Goal: Check status: Check status

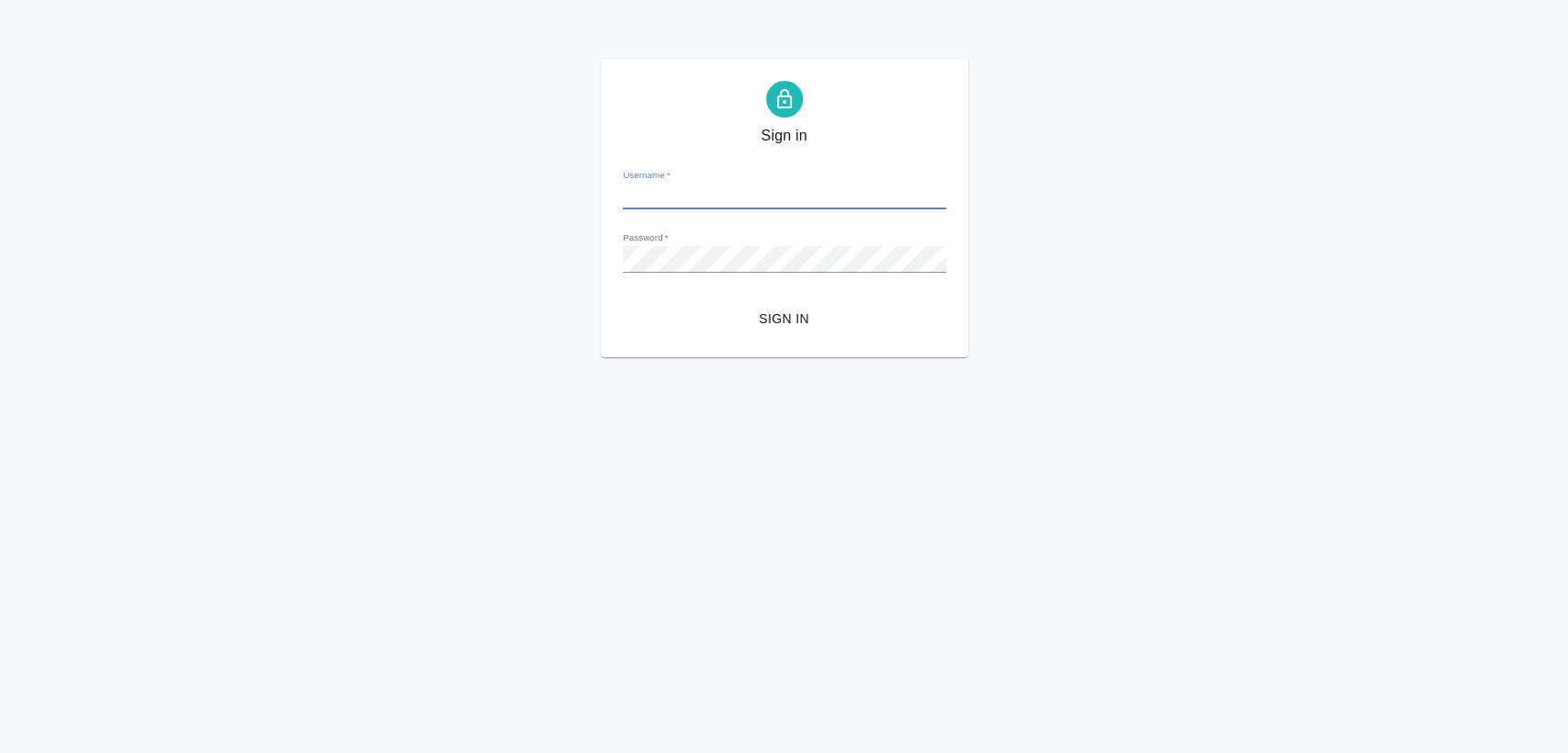
type input "[EMAIL_ADDRESS][DOMAIN_NAME]"
click at [797, 300] on form "Username   * [EMAIL_ADDRESS][DOMAIN_NAME] Password   * urlPath   * /Work/68becc…" at bounding box center [784, 245] width 324 height 181
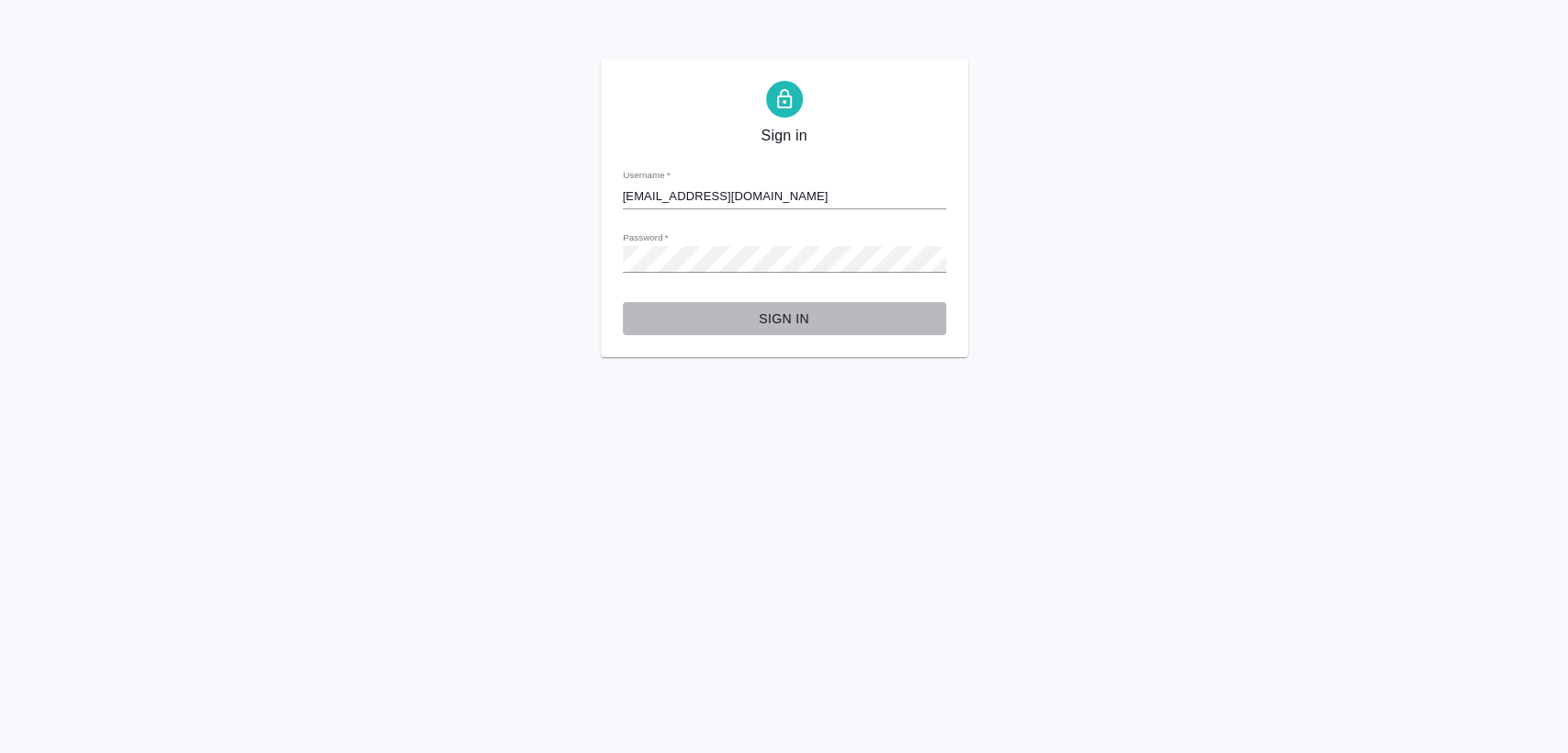
click at [795, 305] on button "Sign in" at bounding box center [784, 319] width 324 height 34
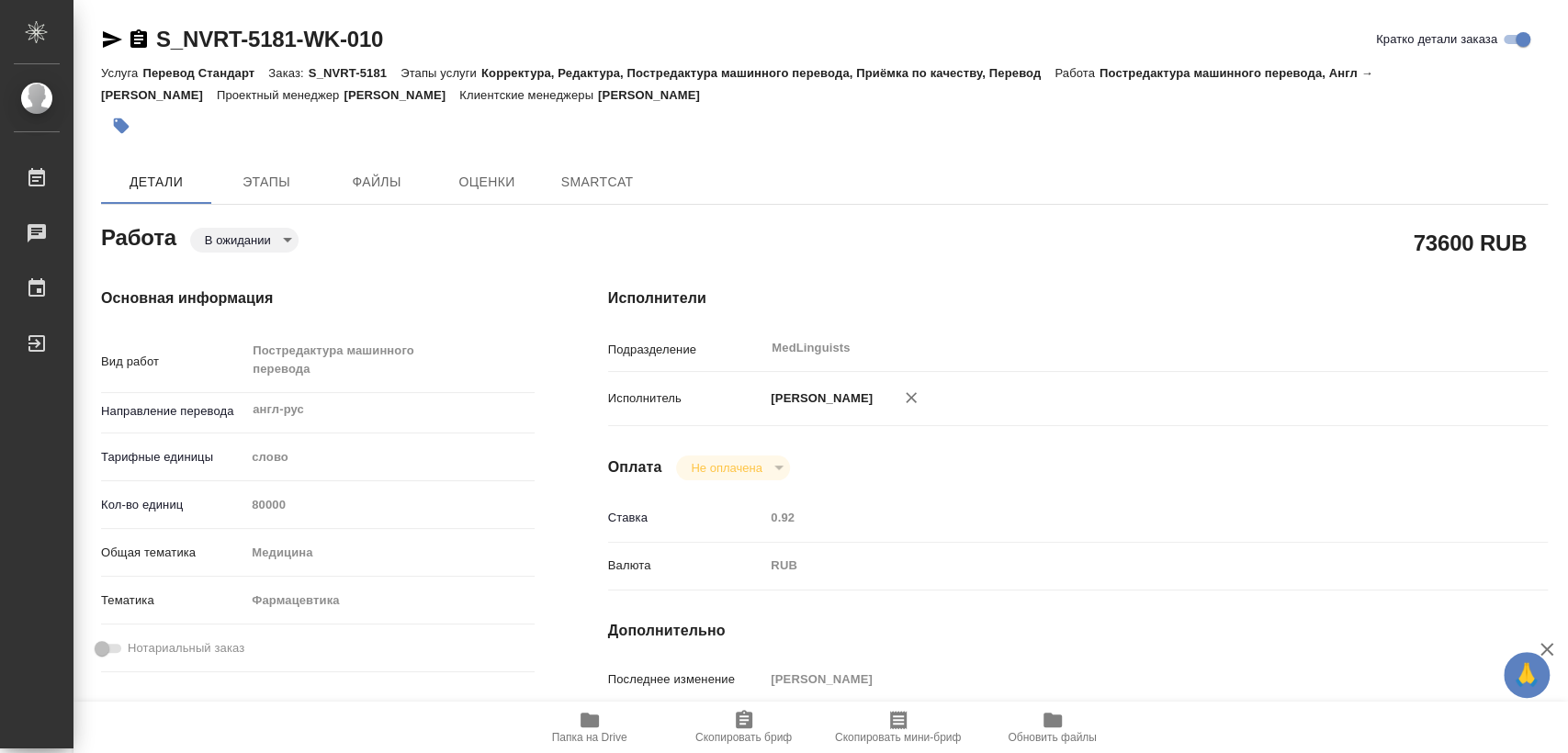
type textarea "x"
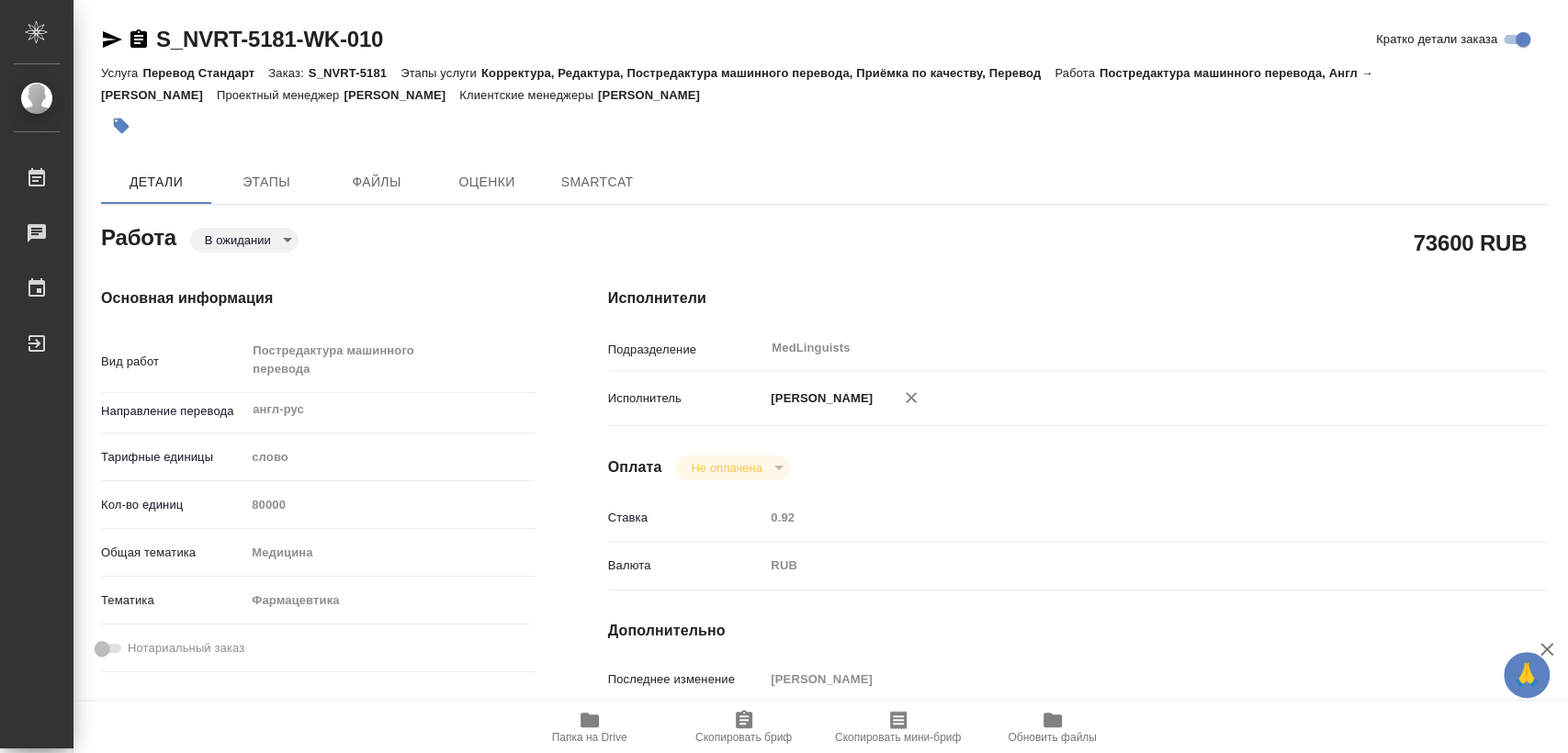
type textarea "x"
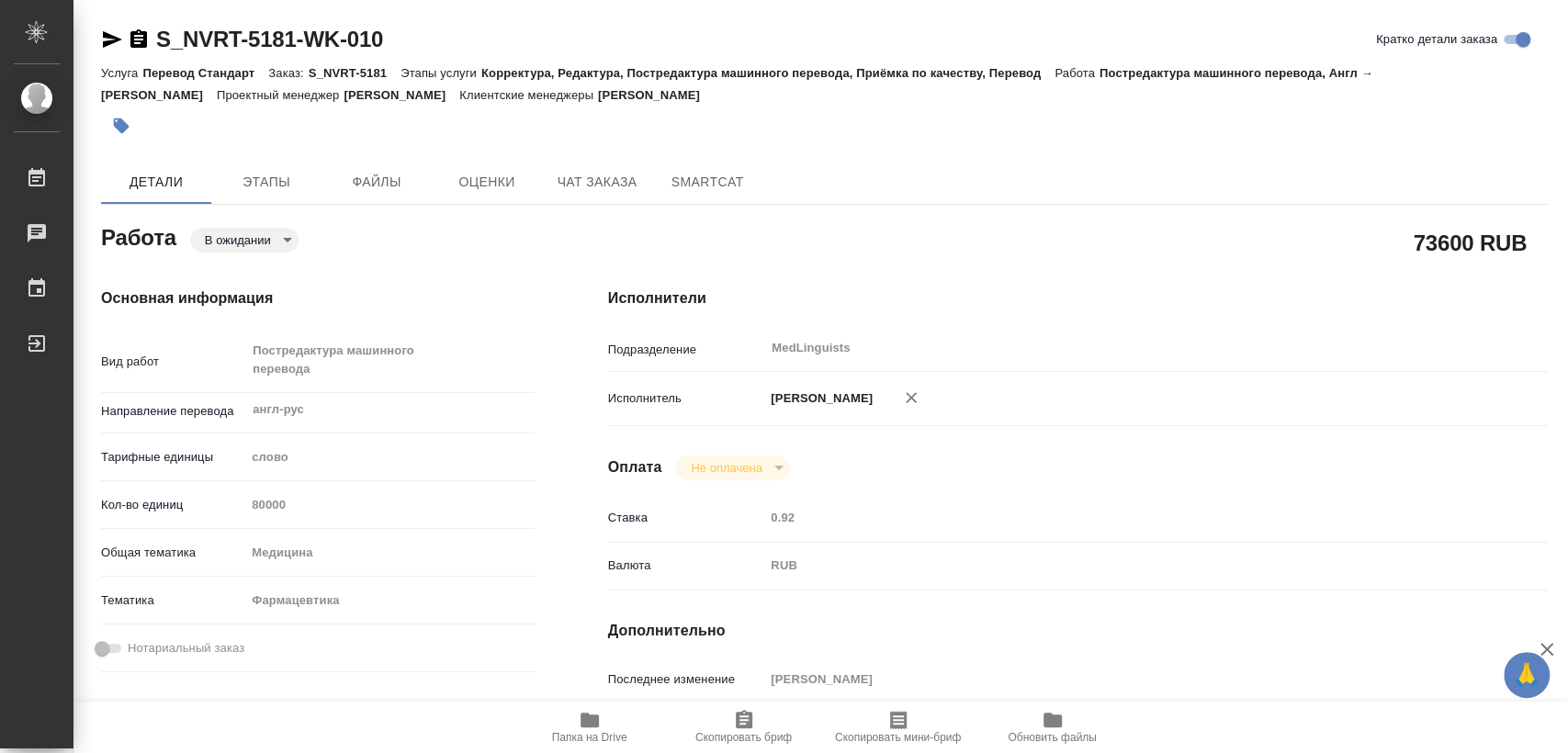
type textarea "x"
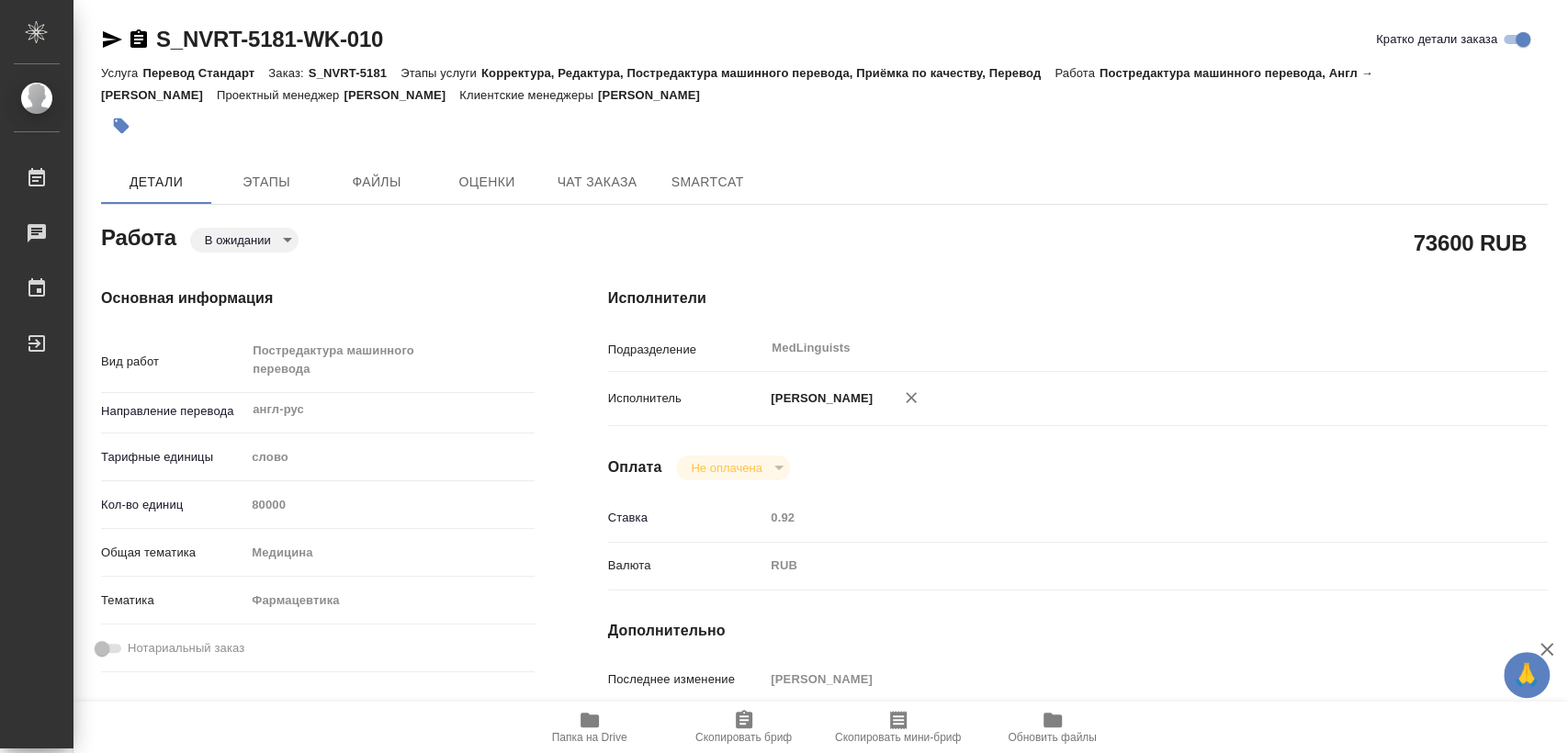
type textarea "x"
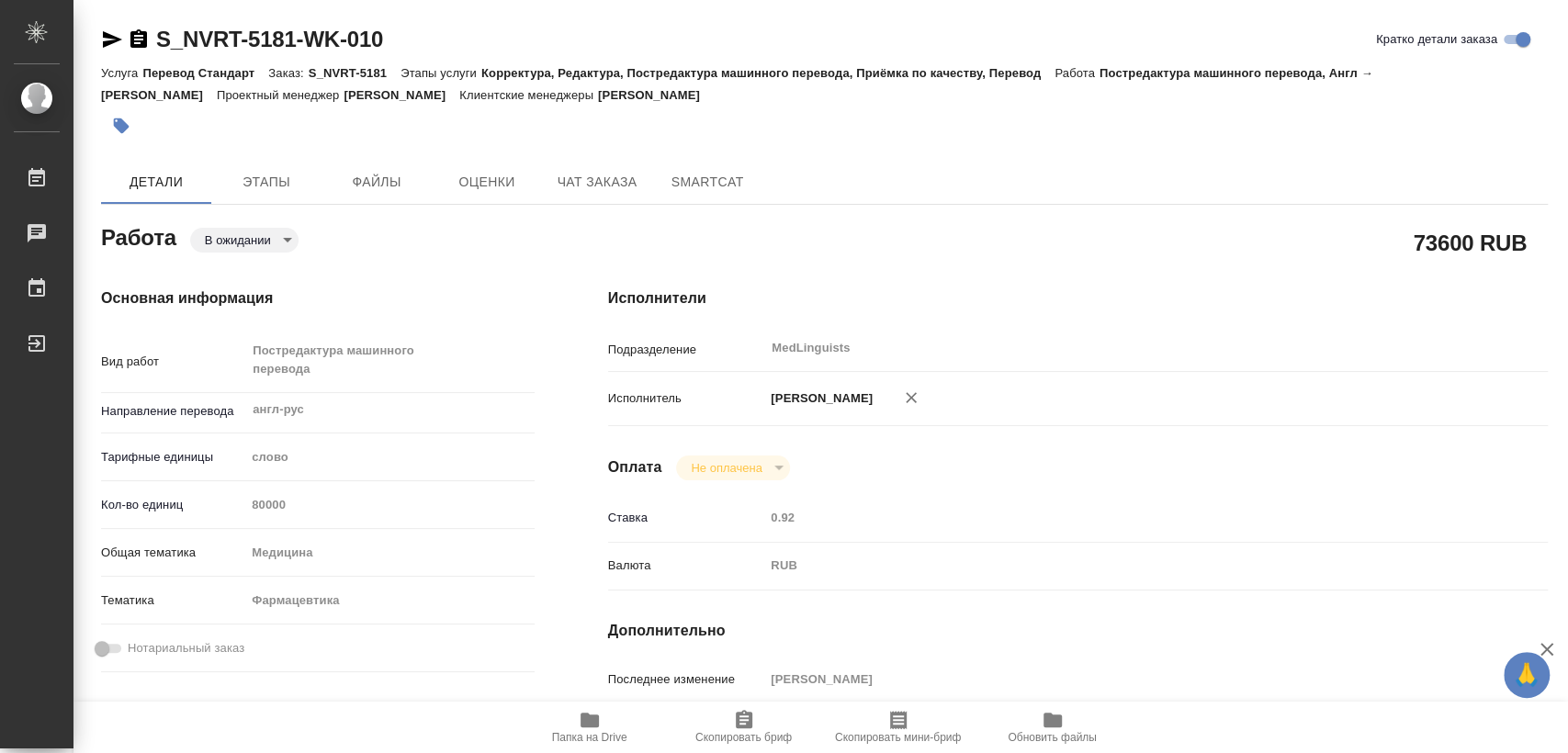
type textarea "x"
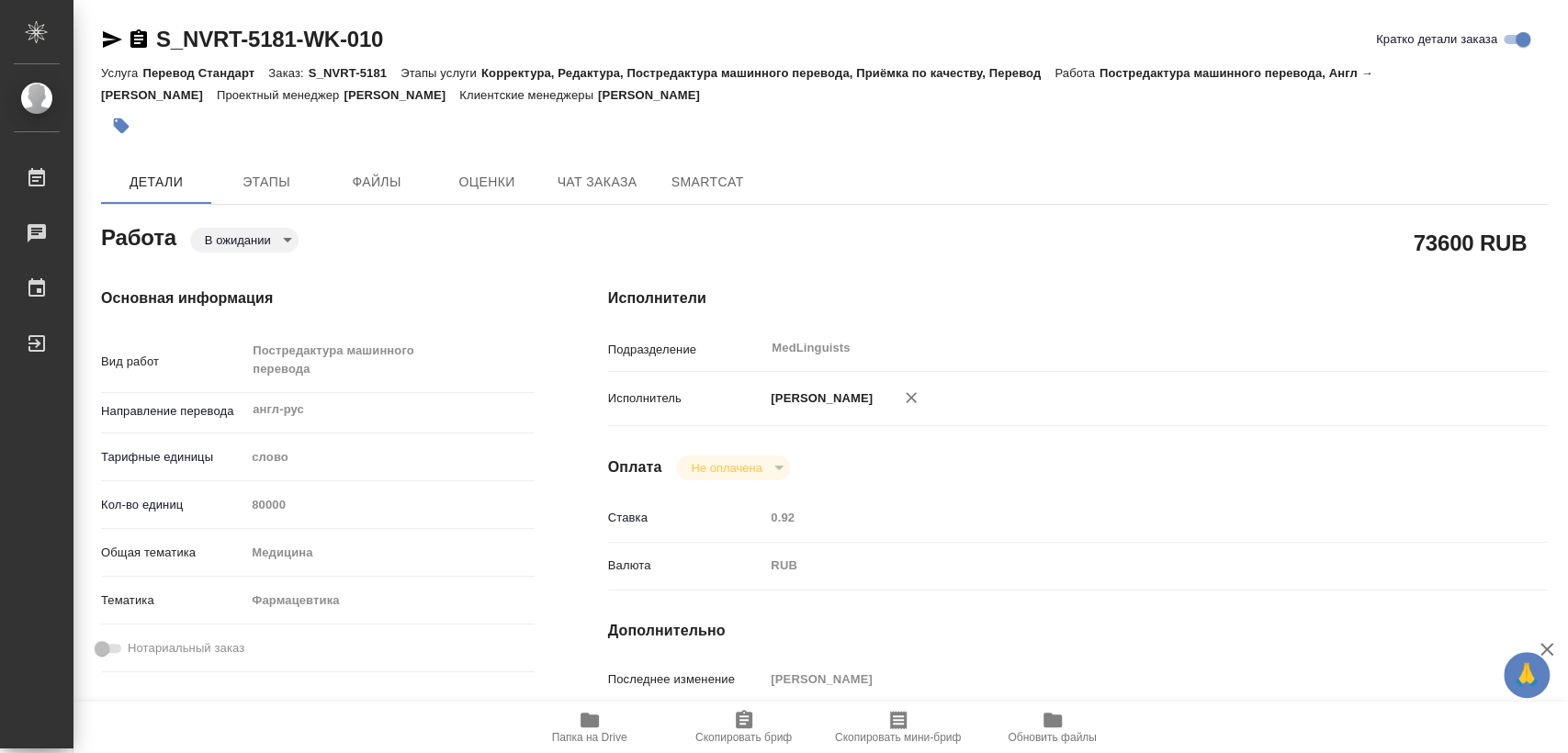
click at [261, 237] on body "🙏 .cls-1 fill:#fff; AWATERA Matveeva Elena Работы 0 Чаты График Выйти S_NVRT-51…" at bounding box center [784, 376] width 1568 height 753
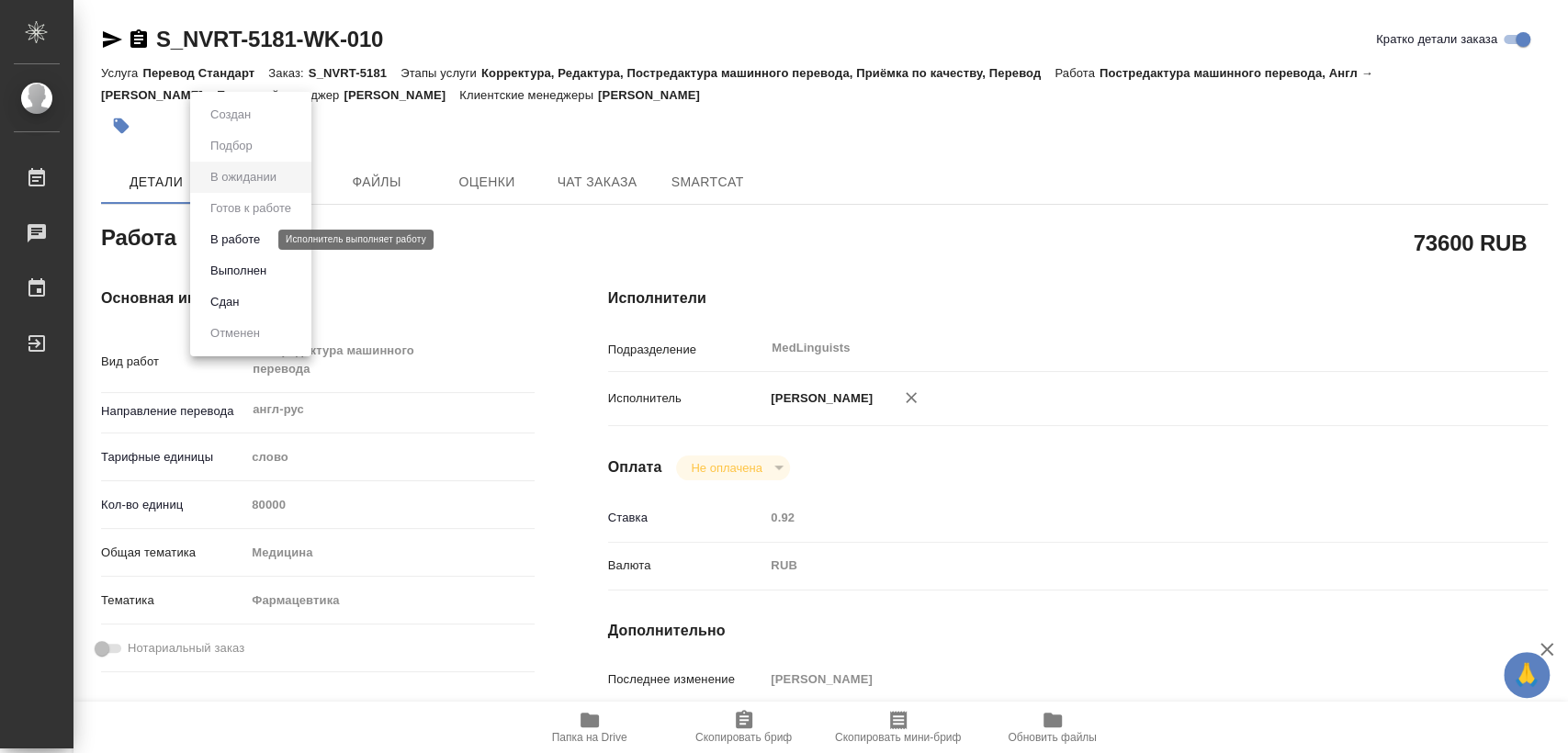
click at [260, 240] on button "В работе" at bounding box center [234, 239] width 60 height 20
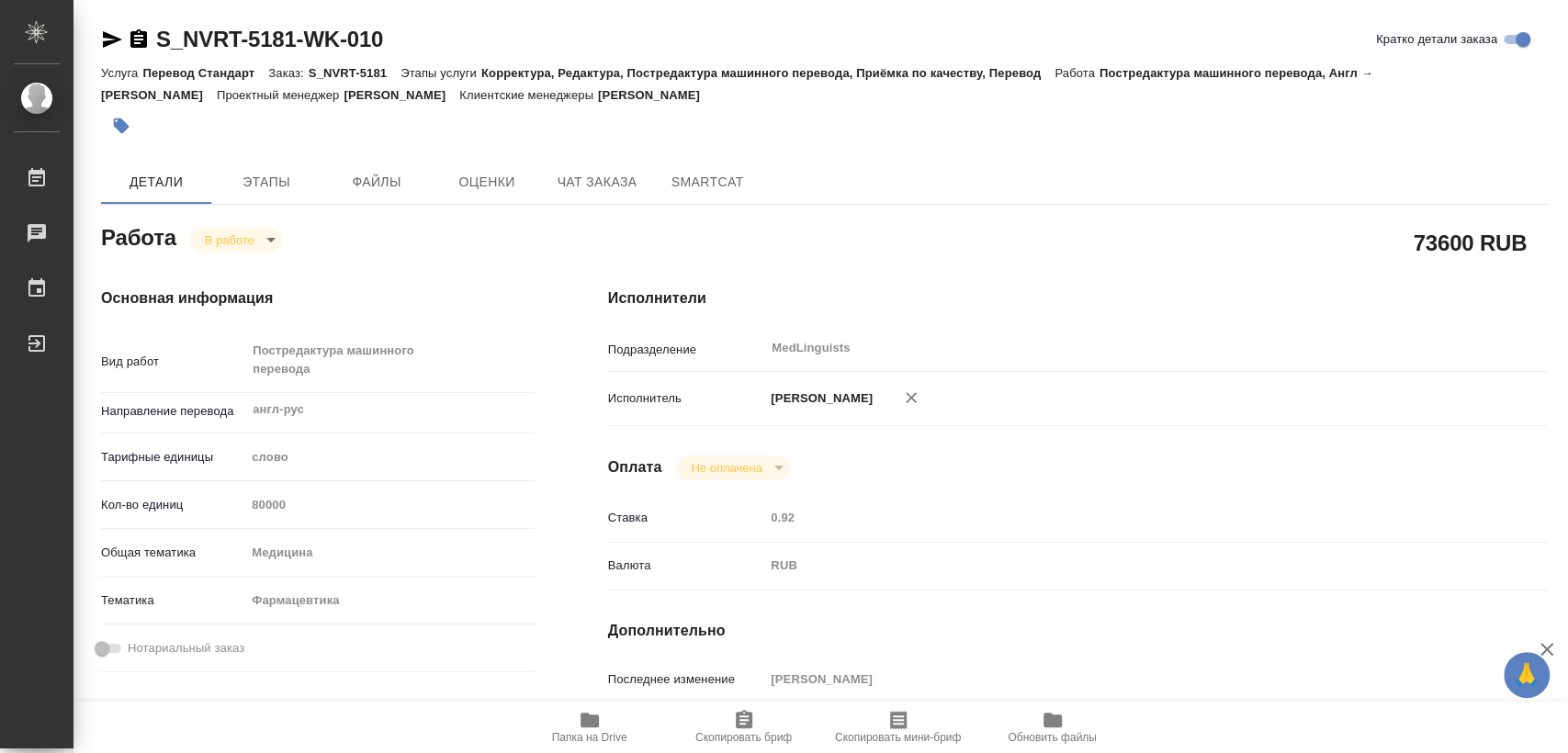
type textarea "x"
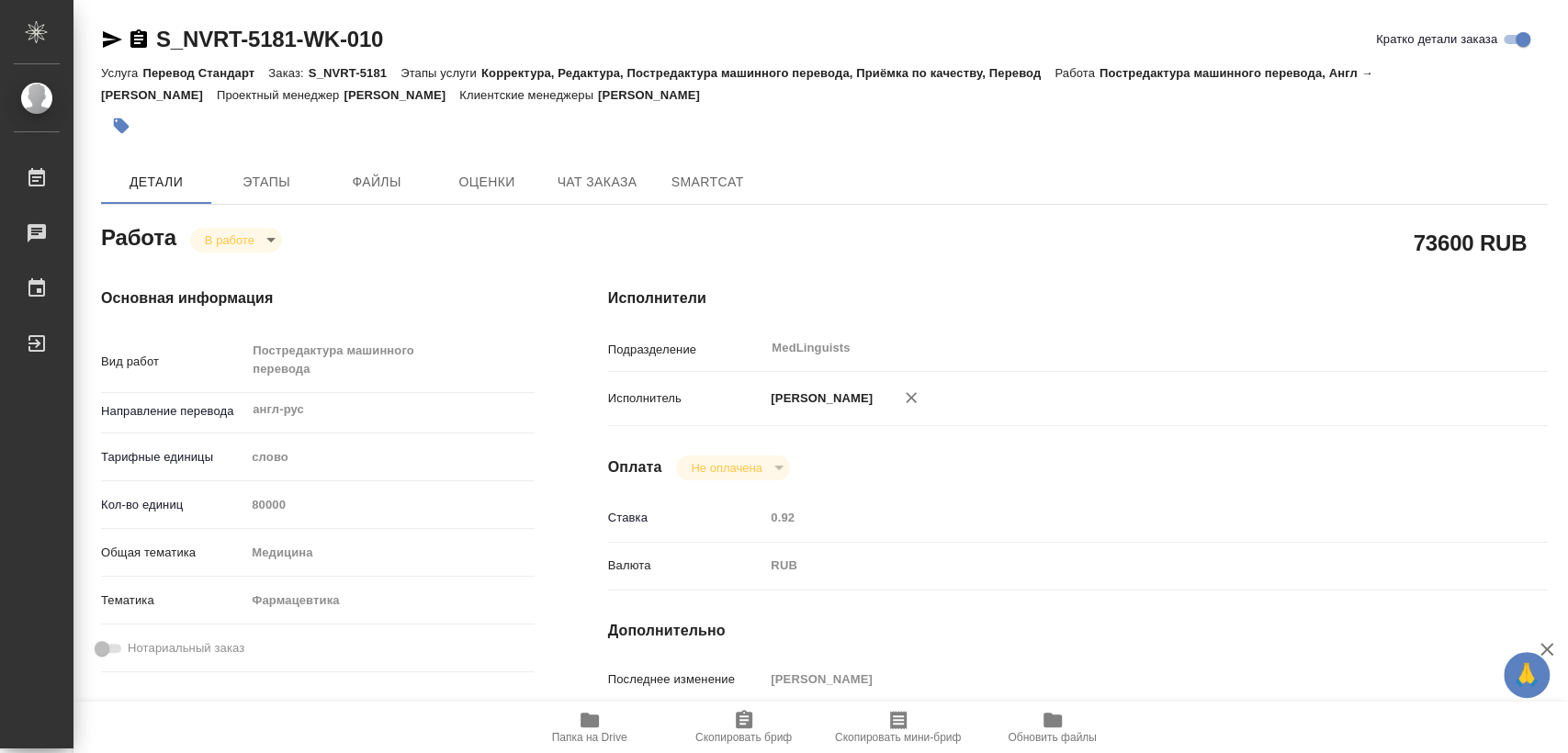
type textarea "x"
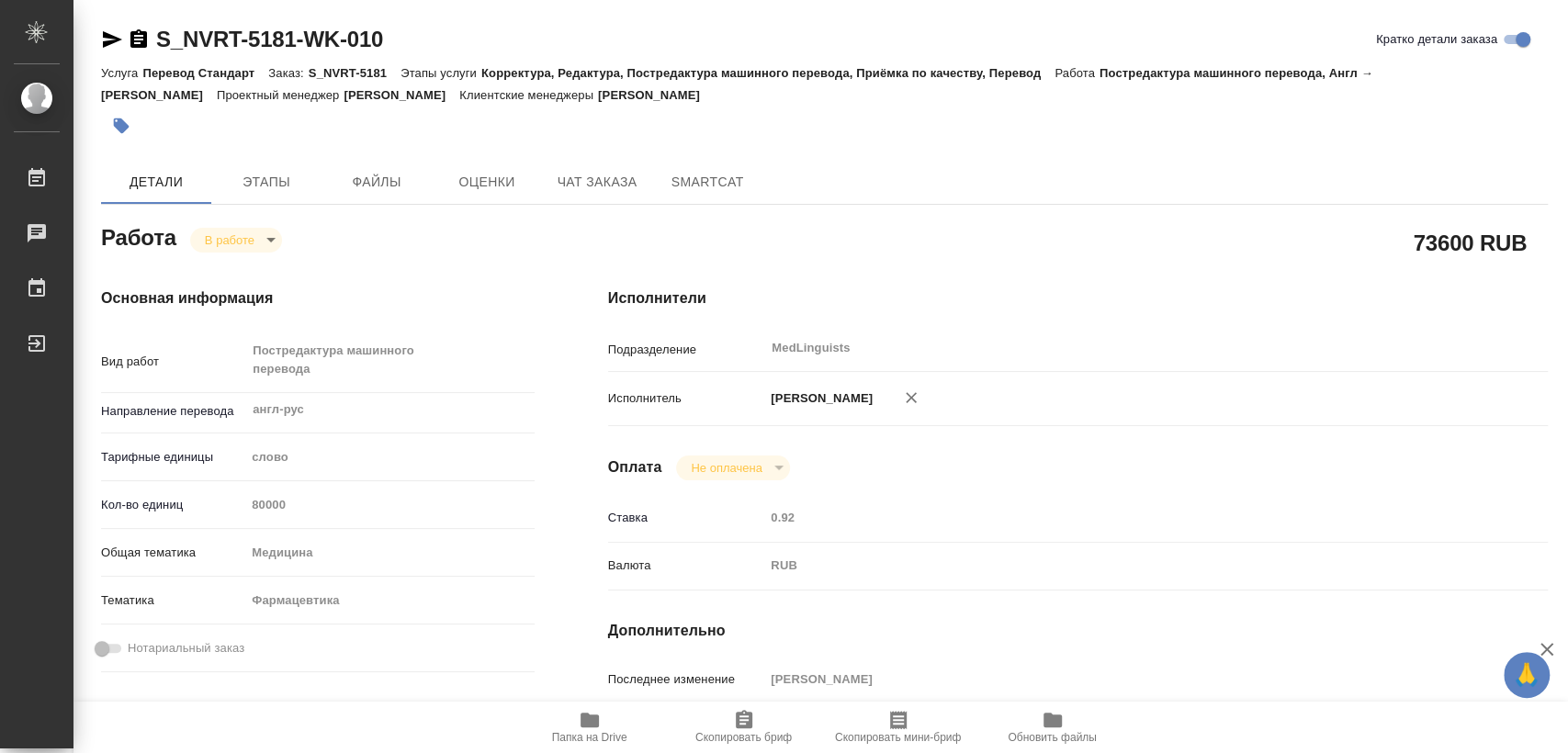
type textarea "x"
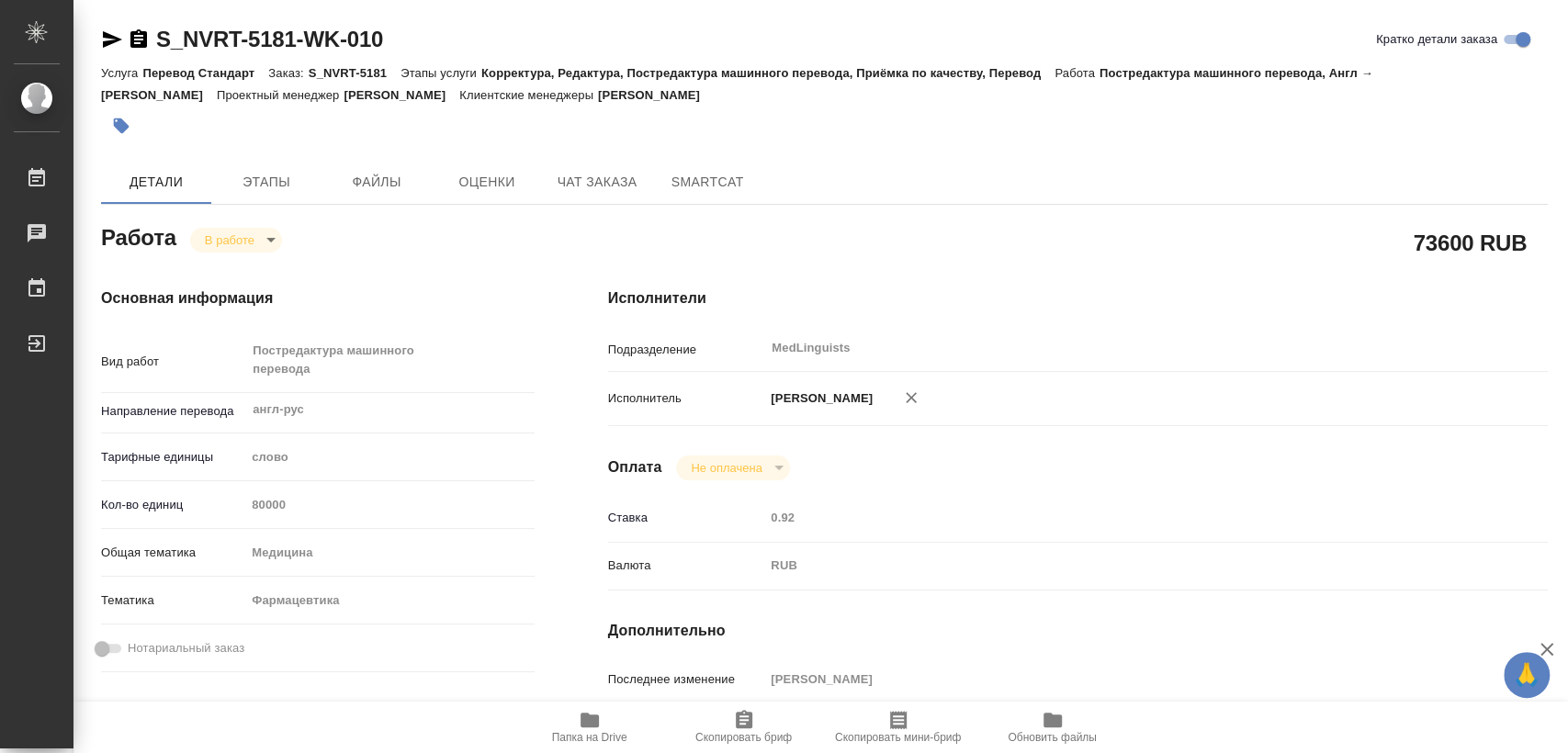
type textarea "x"
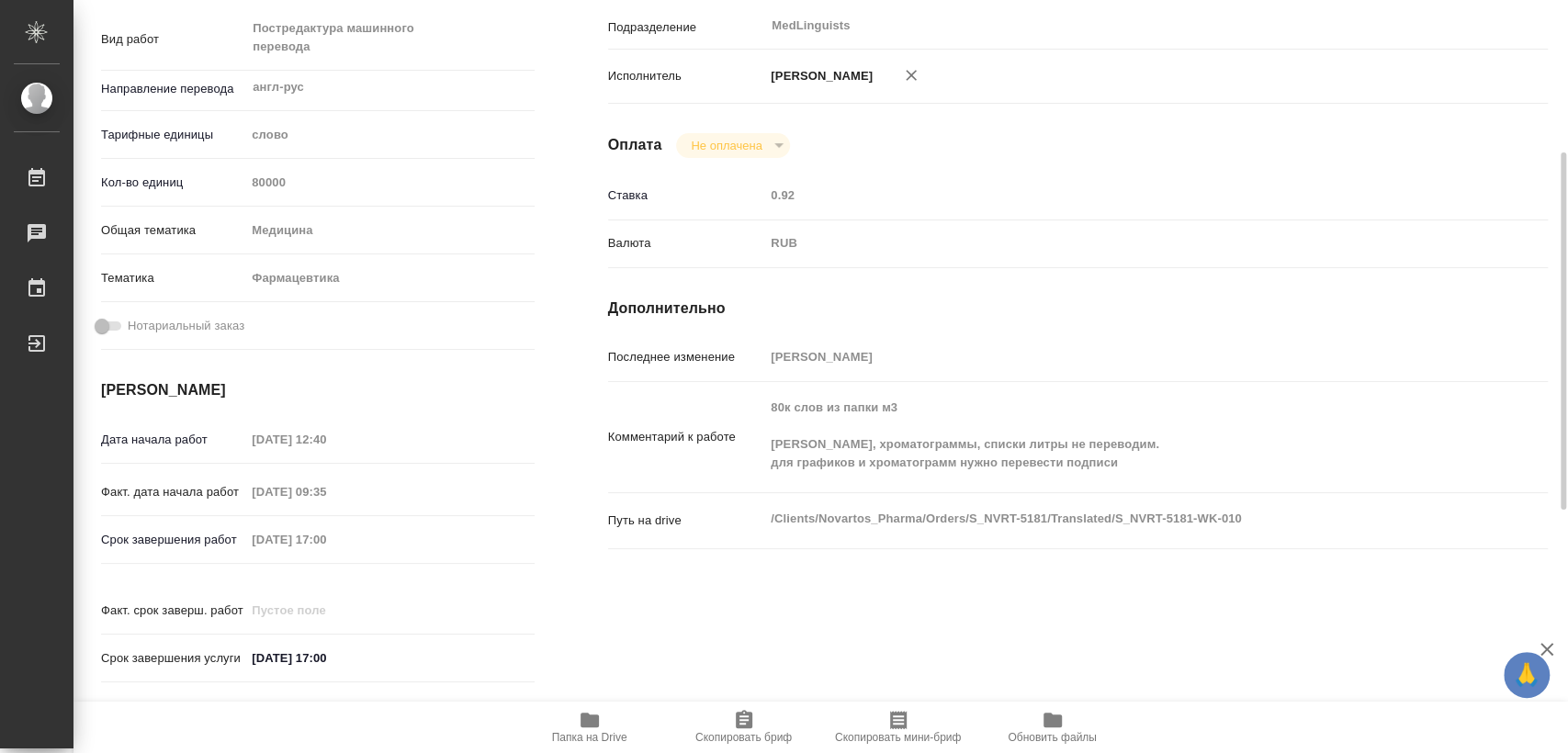
scroll to position [117, 0]
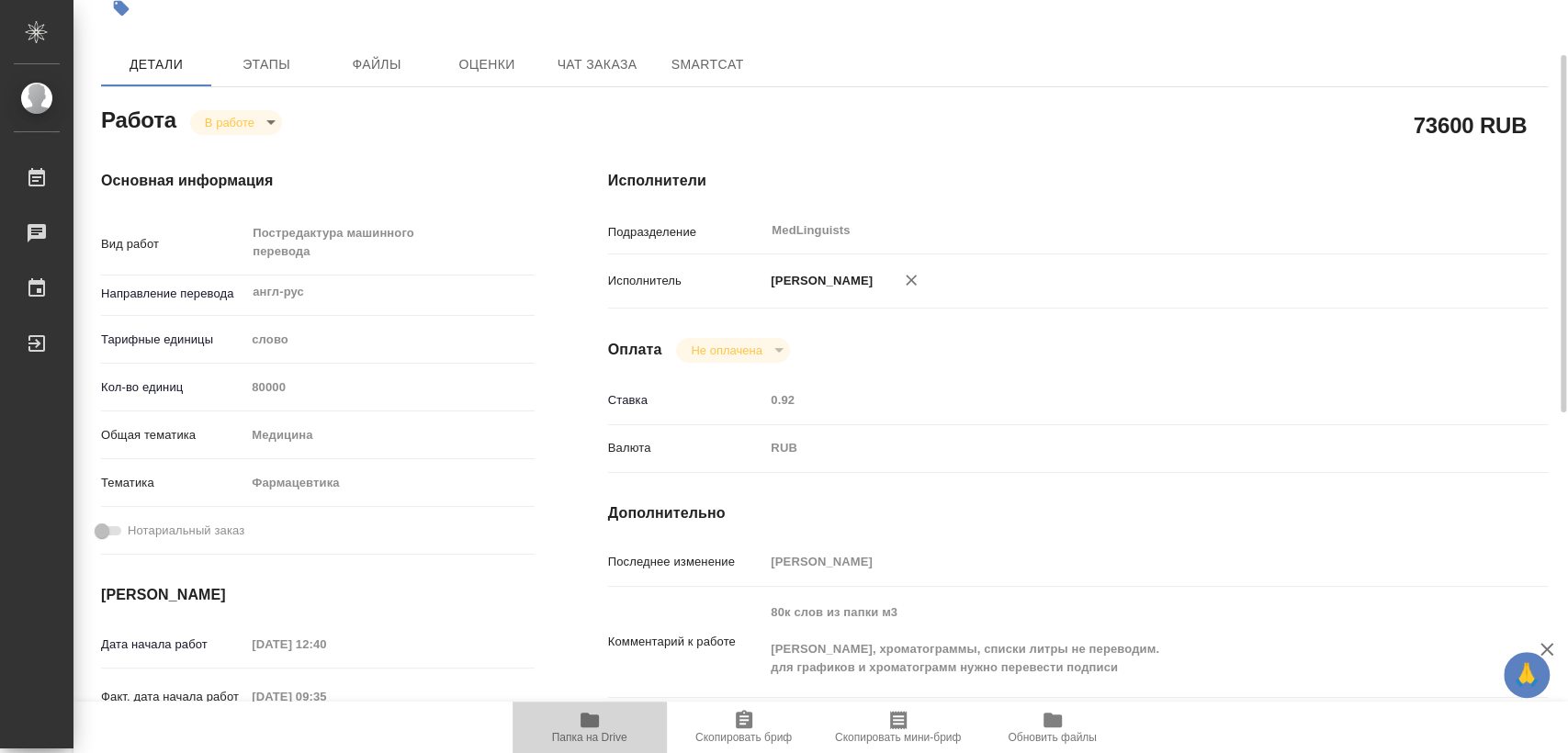
click at [592, 723] on icon "button" at bounding box center [589, 719] width 18 height 14
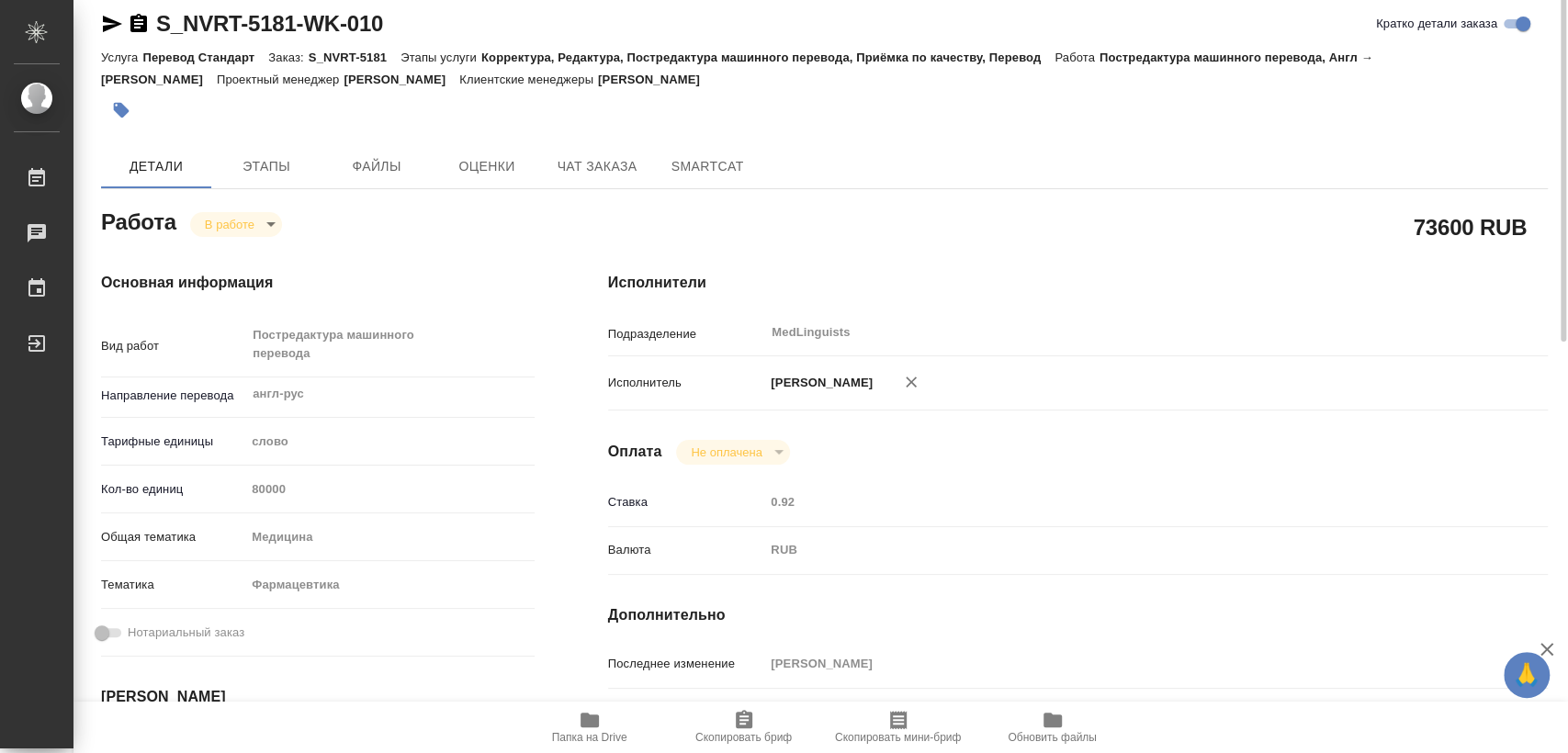
scroll to position [0, 0]
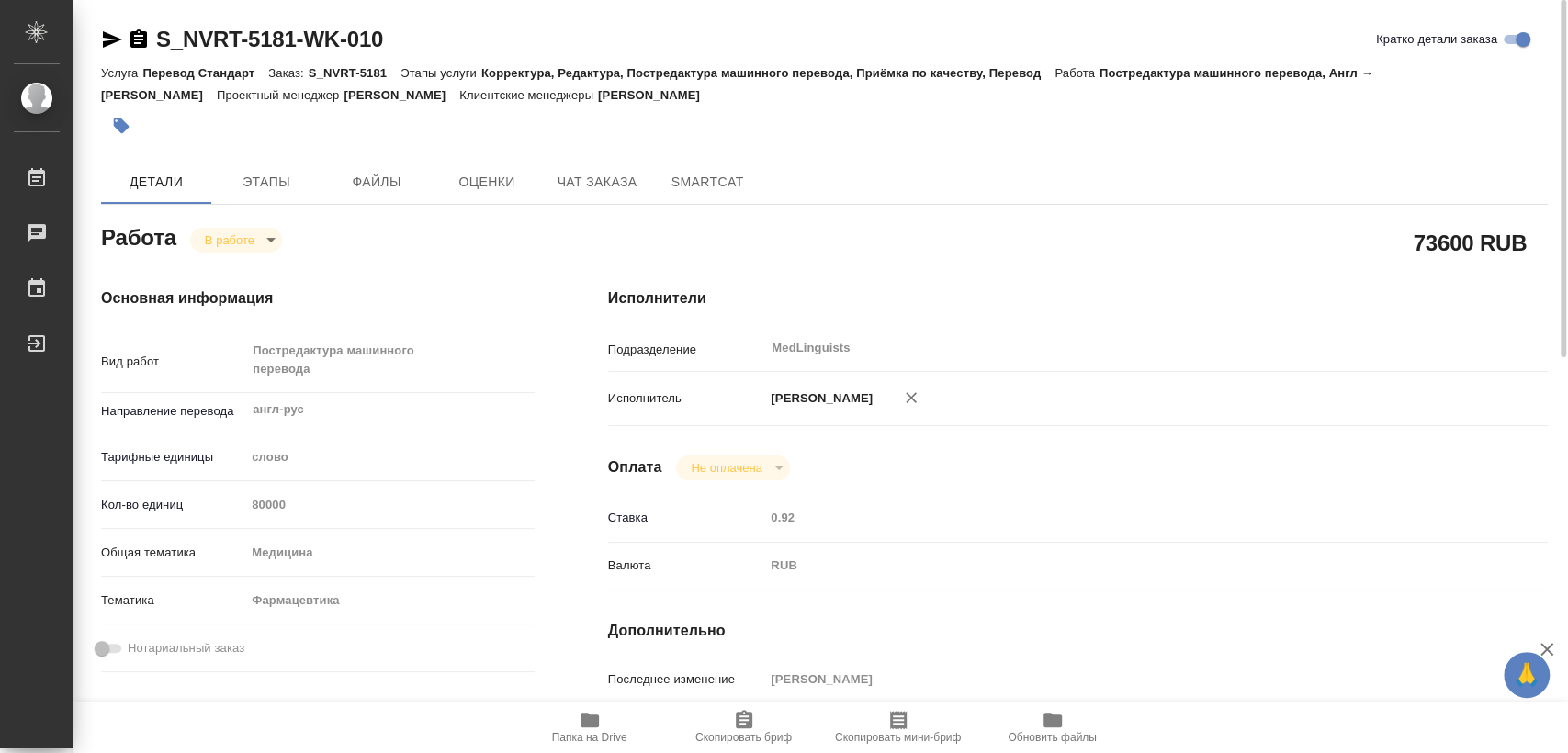
click at [132, 35] on icon "button" at bounding box center [138, 38] width 16 height 18
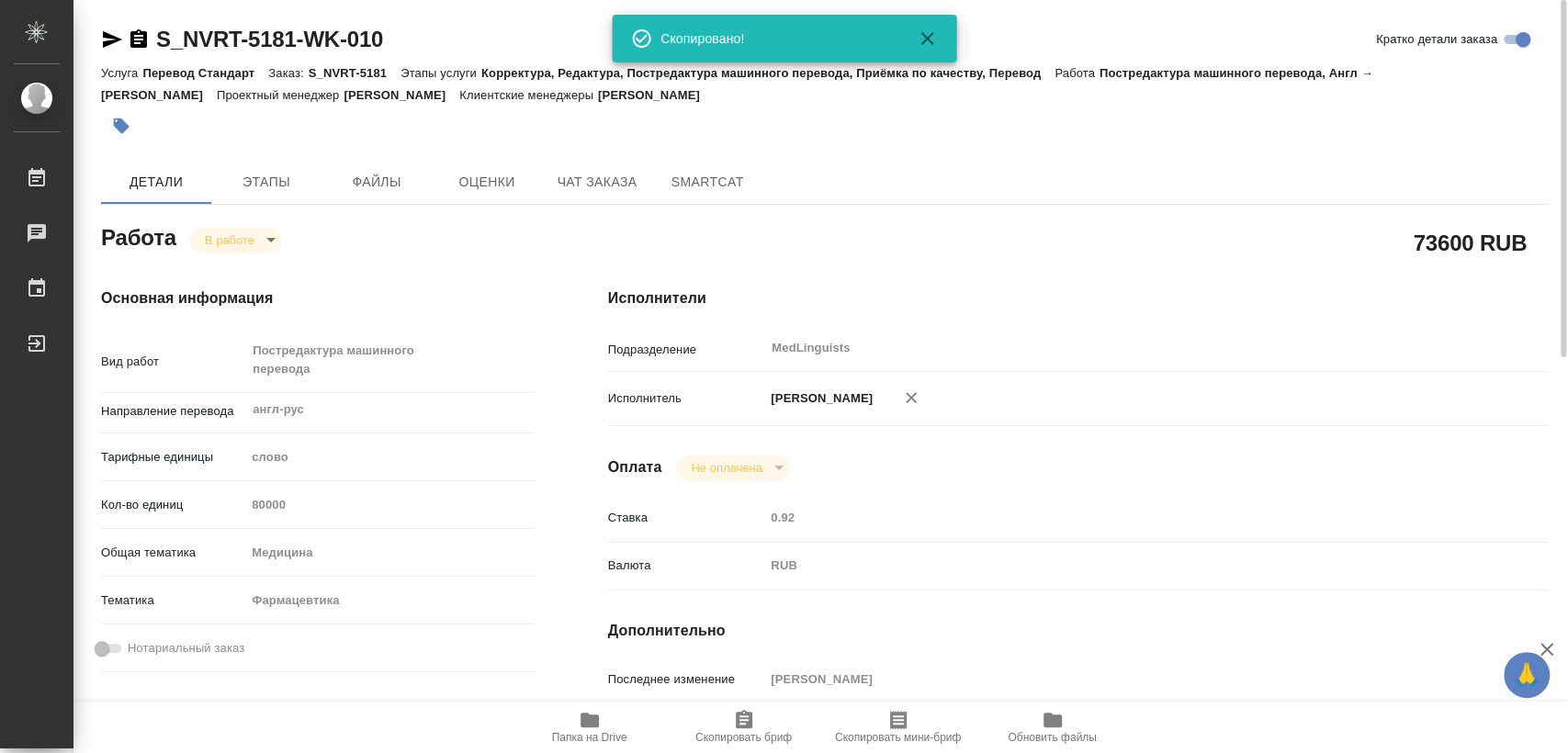
scroll to position [408, 0]
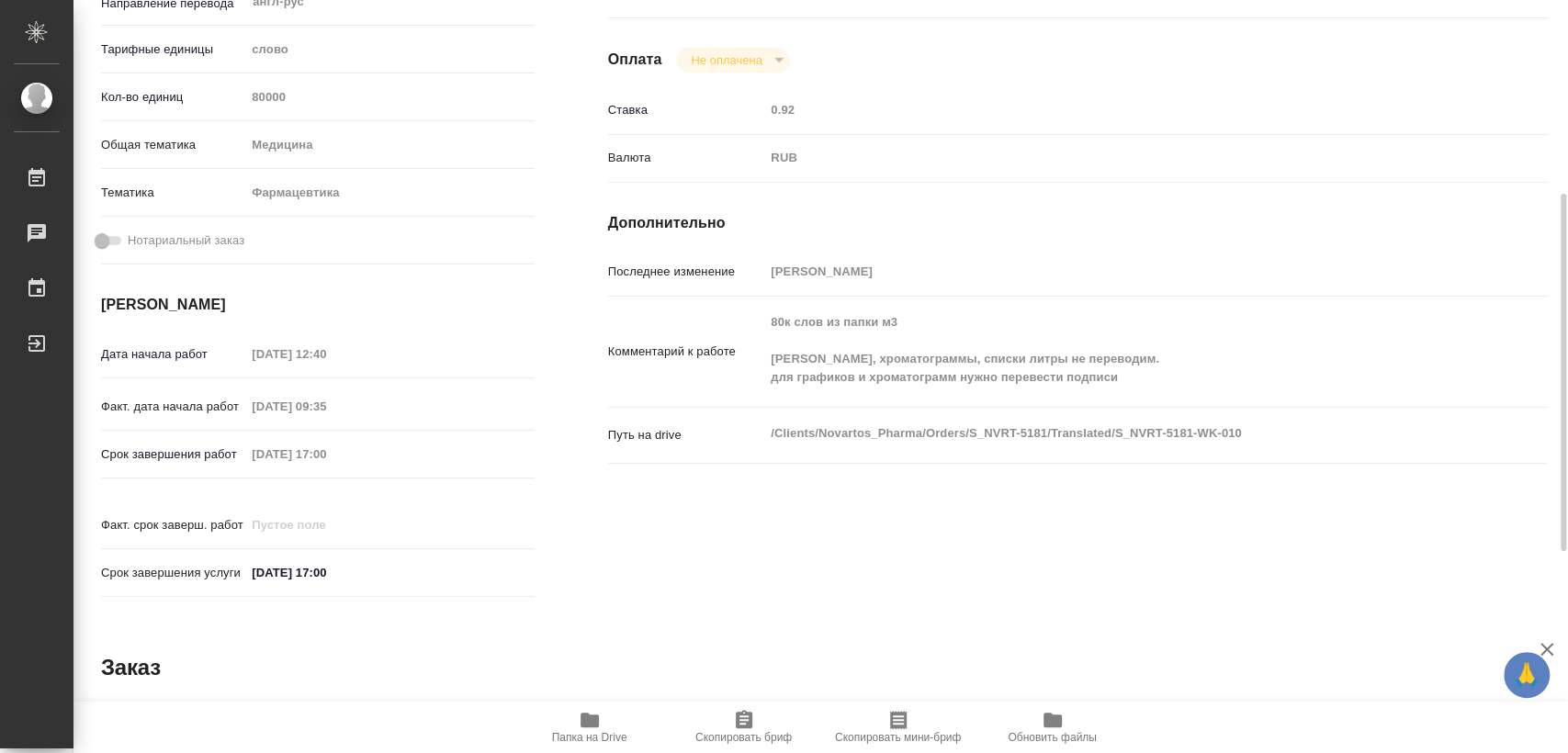
click at [370, 534] on div "Факт. срок заверш. работ" at bounding box center [317, 533] width 433 height 48
drag, startPoint x: 373, startPoint y: 545, endPoint x: 173, endPoint y: 543, distance: 200.0
click at [173, 557] on div "Срок завершения услуги 07.11.2025 17:00" at bounding box center [317, 572] width 433 height 32
click at [648, 547] on div "Исполнители Подразделение MedLinguists ​ Исполнитель Матвеева Елена Оплата Не о…" at bounding box center [1077, 244] width 1013 height 803
